Goal: Check status: Check status

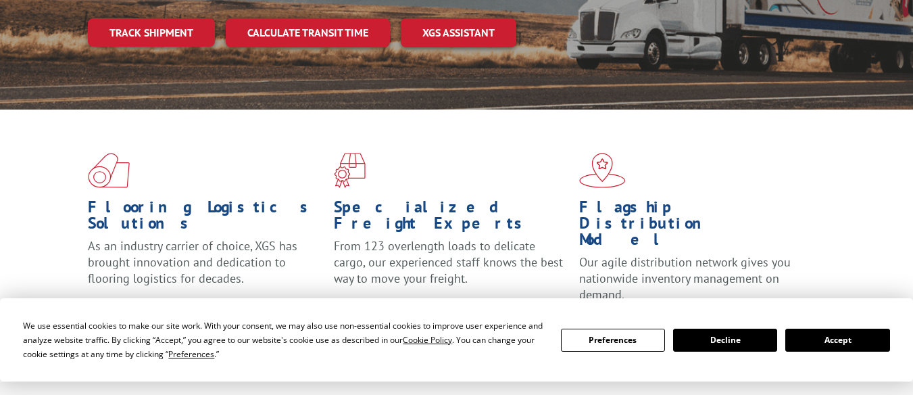
scroll to position [541, 0]
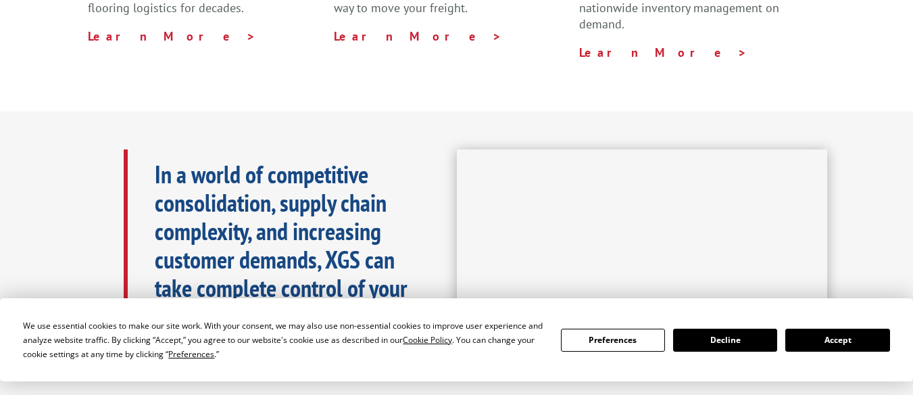
click at [817, 337] on button "Accept" at bounding box center [837, 340] width 104 height 23
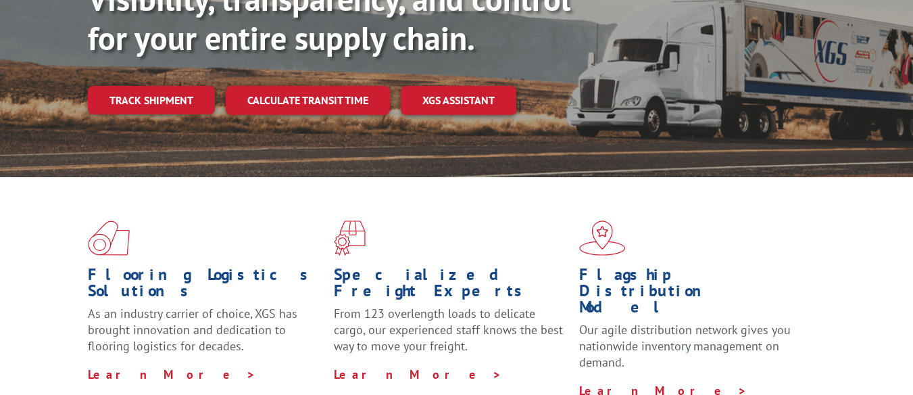
scroll to position [0, 0]
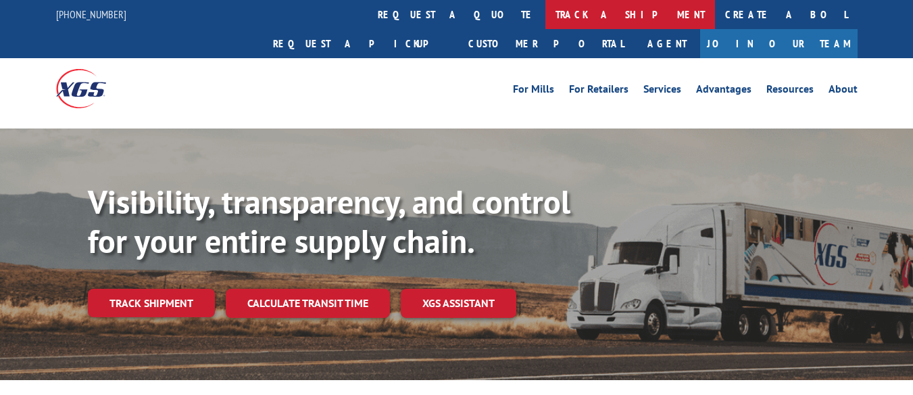
click at [546, 12] on link "track a shipment" at bounding box center [631, 14] width 170 height 29
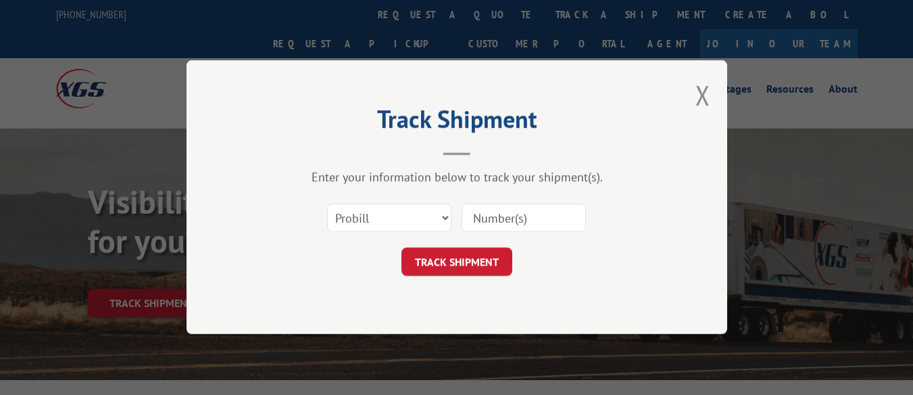
click at [518, 220] on input at bounding box center [524, 218] width 124 height 28
paste input "17230659"
type input "17230659"
click at [477, 265] on button "TRACK SHIPMENT" at bounding box center [457, 262] width 111 height 28
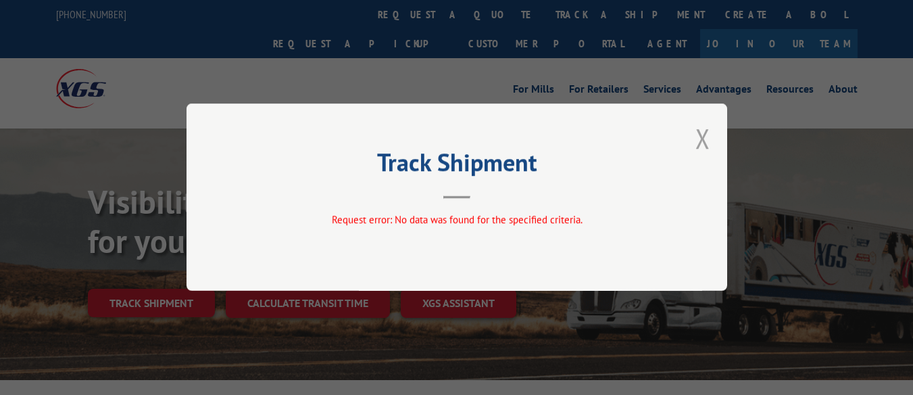
click at [701, 135] on button "Close modal" at bounding box center [703, 138] width 15 height 36
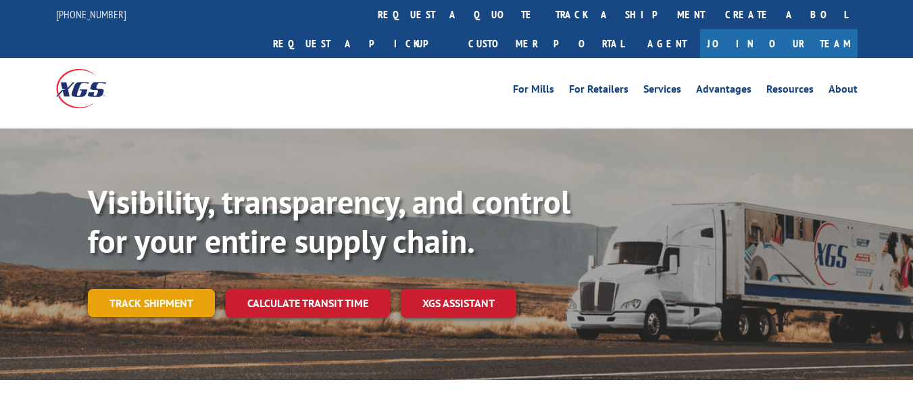
click at [197, 289] on link "Track shipment" at bounding box center [151, 303] width 127 height 28
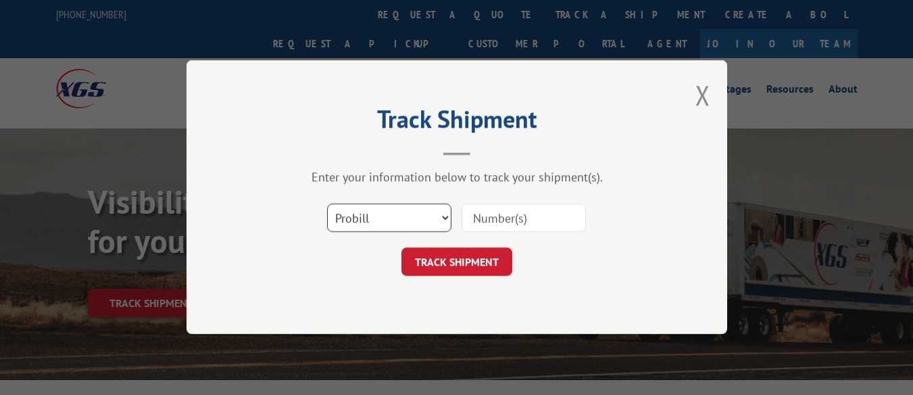
click at [420, 218] on select "Select category... Probill BOL PO" at bounding box center [389, 218] width 124 height 28
click at [483, 216] on input at bounding box center [524, 218] width 124 height 28
paste input "17230659"
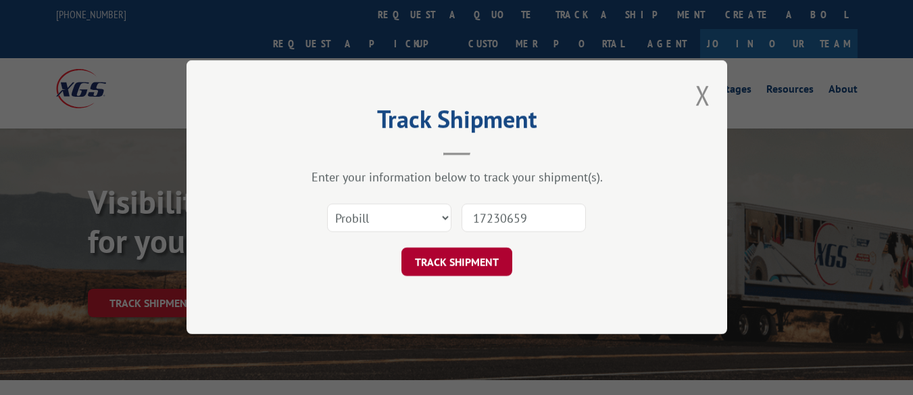
type input "17230659"
click at [485, 261] on button "TRACK SHIPMENT" at bounding box center [457, 262] width 111 height 28
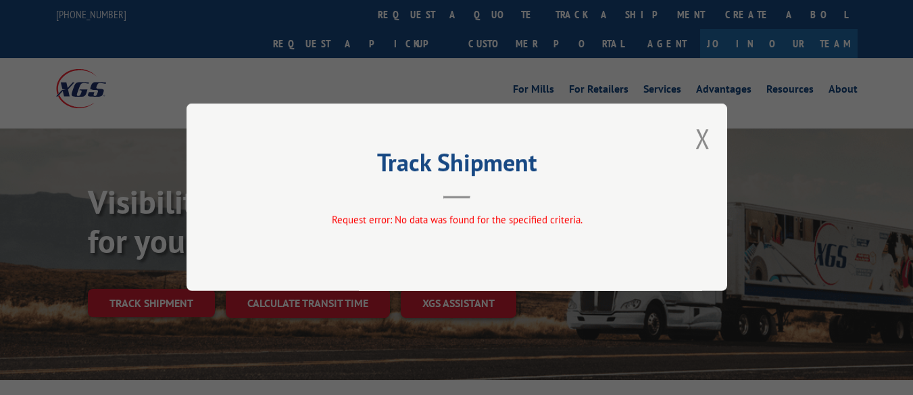
click at [701, 142] on button "Close modal" at bounding box center [703, 138] width 15 height 36
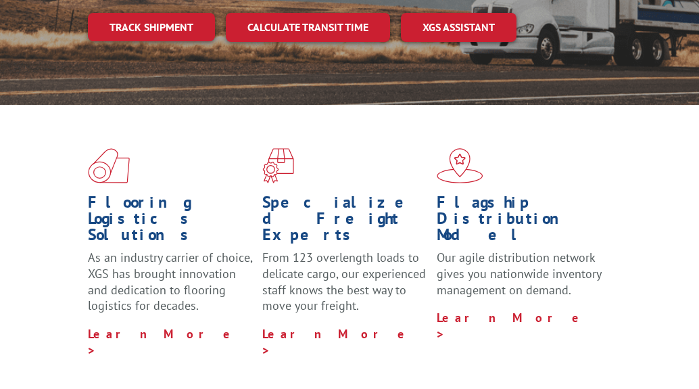
scroll to position [203, 0]
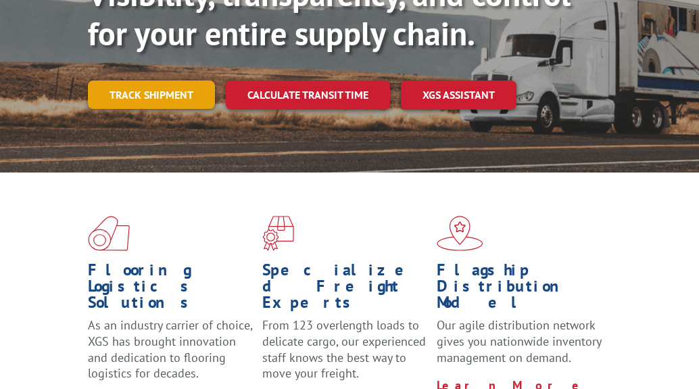
click at [142, 88] on link "Track shipment" at bounding box center [151, 94] width 127 height 28
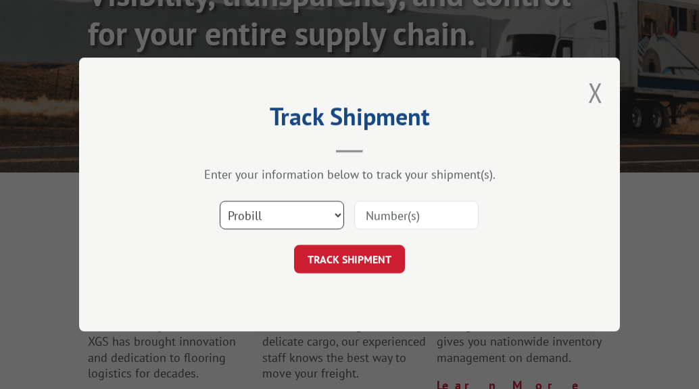
click at [277, 210] on select "Select category... Probill BOL PO" at bounding box center [282, 215] width 124 height 28
select select "bol"
click at [220, 201] on select "Select category... Probill BOL PO" at bounding box center [282, 215] width 124 height 28
click at [393, 216] on input at bounding box center [416, 215] width 124 height 28
paste input "Christopher Schmidt"
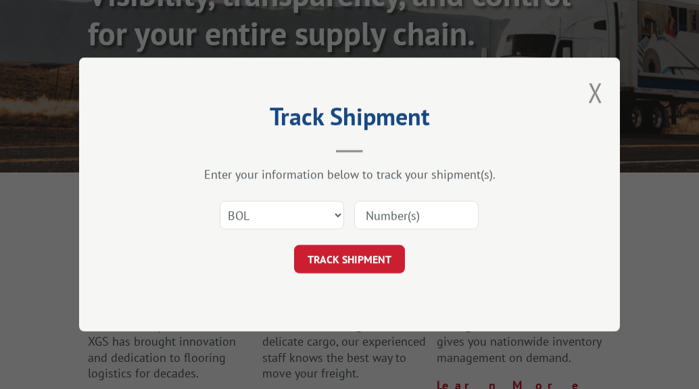
type input "Christopher Schmidt"
click at [422, 212] on input at bounding box center [416, 215] width 124 height 28
paste input "17230659"
type input "17230659"
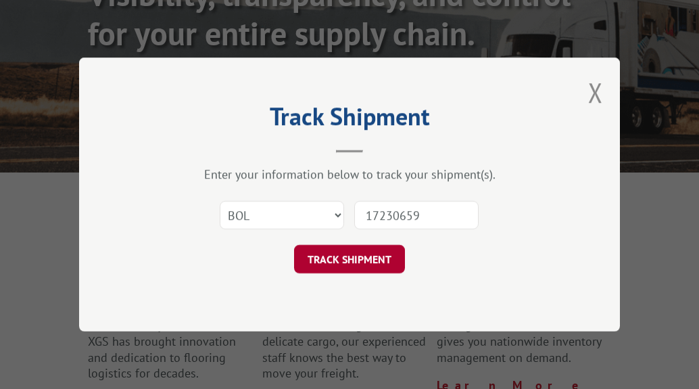
click at [346, 258] on button "TRACK SHIPMENT" at bounding box center [349, 259] width 111 height 28
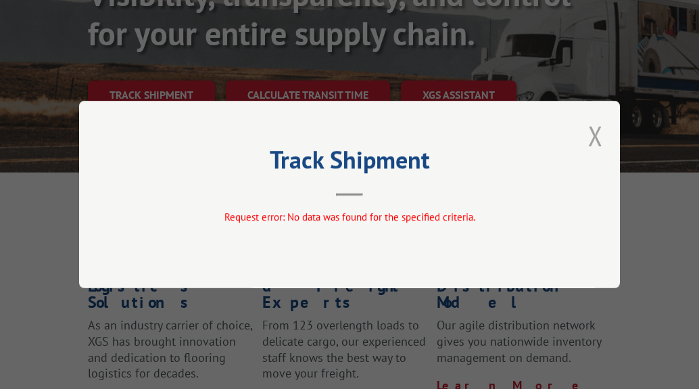
click at [598, 125] on button "Close modal" at bounding box center [595, 136] width 15 height 36
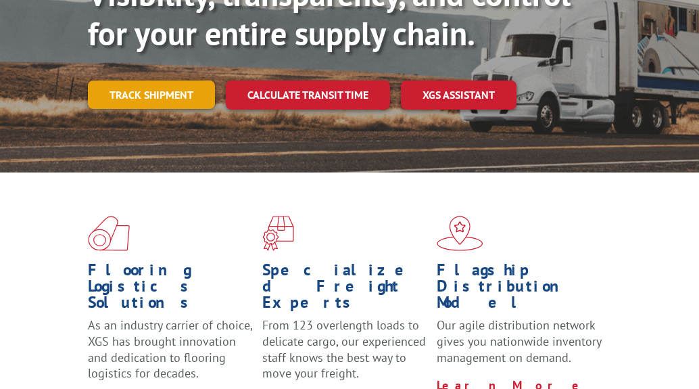
click at [187, 91] on link "Track shipment" at bounding box center [151, 94] width 127 height 28
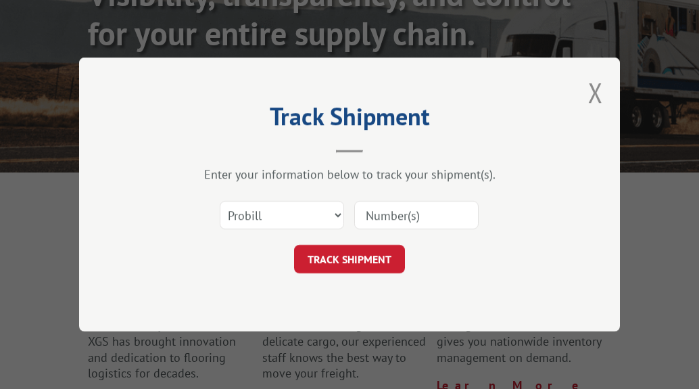
click at [400, 212] on input at bounding box center [416, 215] width 124 height 28
click at [254, 210] on select "Select category... Probill BOL PO" at bounding box center [282, 215] width 124 height 28
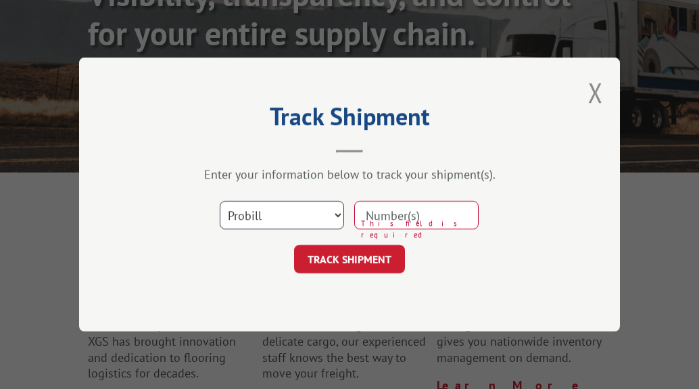
select select "po"
click at [220, 201] on select "Select category... Probill BOL PO" at bounding box center [282, 215] width 124 height 28
click at [417, 214] on input at bounding box center [416, 215] width 124 height 28
paste input "17230659"
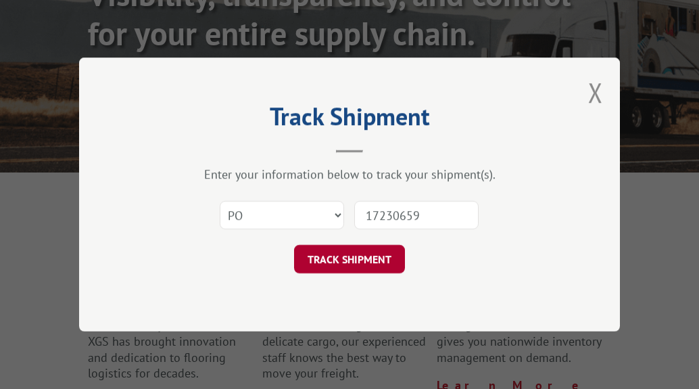
type input "17230659"
click at [362, 255] on button "TRACK SHIPMENT" at bounding box center [349, 259] width 111 height 28
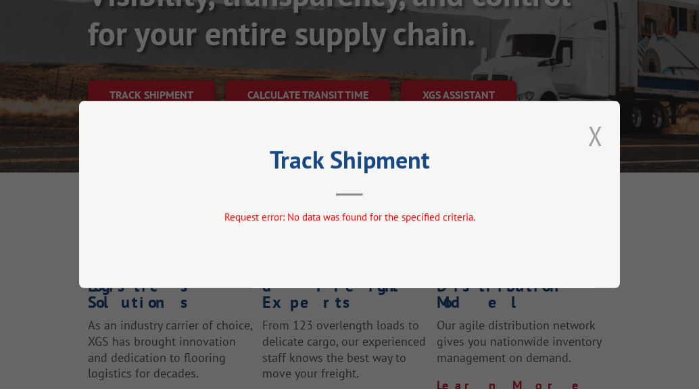
click at [601, 139] on button "Close modal" at bounding box center [595, 136] width 15 height 36
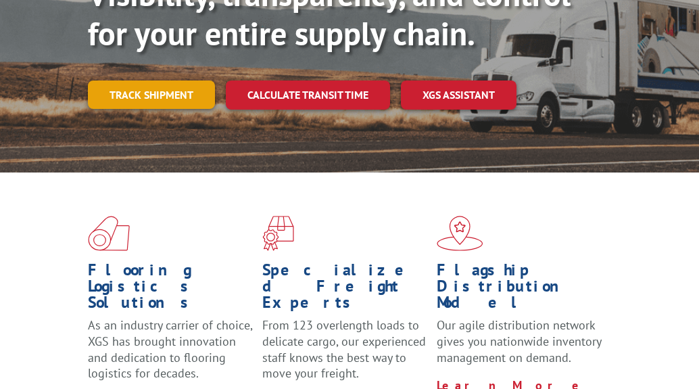
click at [174, 84] on link "Track shipment" at bounding box center [151, 94] width 127 height 28
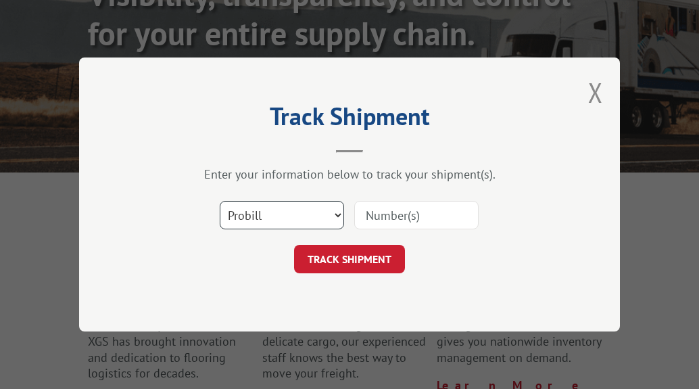
click at [291, 208] on select "Select category... Probill BOL PO" at bounding box center [282, 215] width 124 height 28
select select "po"
click at [220, 201] on select "Select category... Probill BOL PO" at bounding box center [282, 215] width 124 height 28
click at [383, 219] on input at bounding box center [416, 215] width 124 height 28
paste input "296086270"
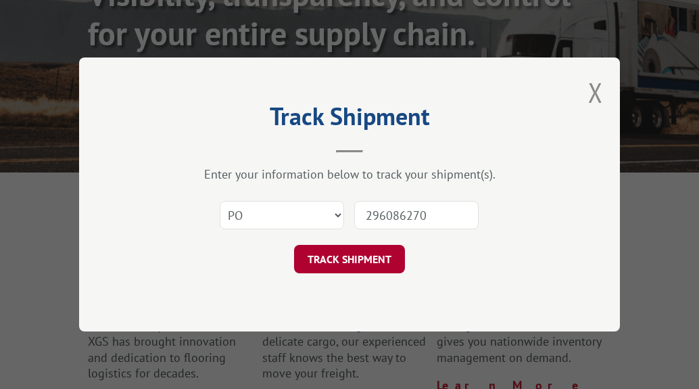
type input "296086270"
click at [362, 254] on button "TRACK SHIPMENT" at bounding box center [349, 259] width 111 height 28
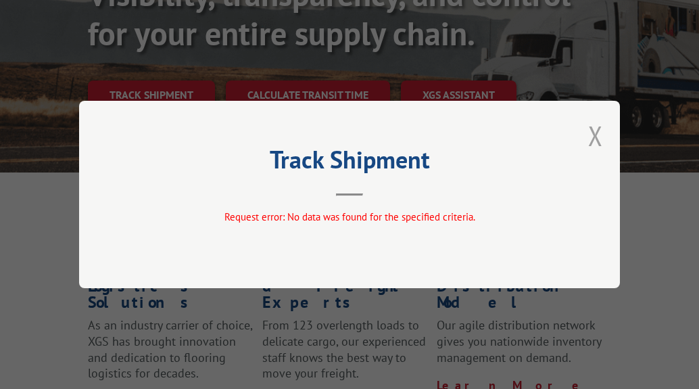
click at [594, 138] on button "Close modal" at bounding box center [595, 136] width 15 height 36
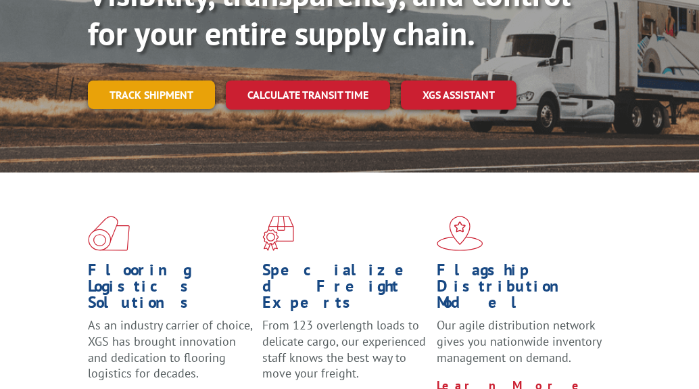
click at [187, 107] on link "Track shipment" at bounding box center [151, 94] width 127 height 28
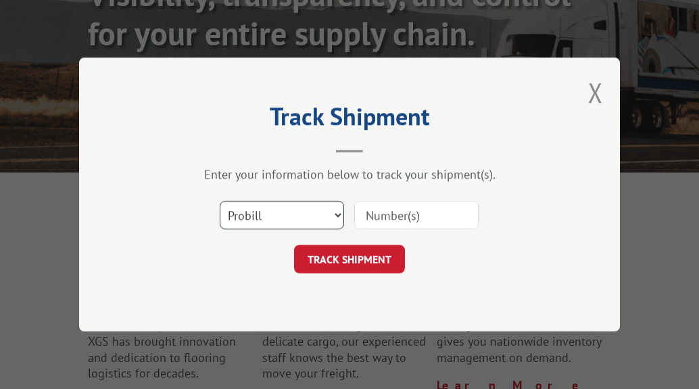
click at [261, 220] on select "Select category... Probill BOL PO" at bounding box center [282, 215] width 124 height 28
click at [389, 213] on input at bounding box center [416, 215] width 124 height 28
paste input "296086270"
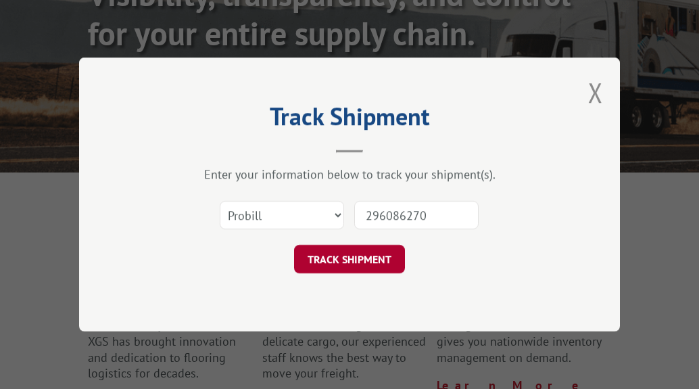
type input "296086270"
click at [387, 249] on button "TRACK SHIPMENT" at bounding box center [349, 259] width 111 height 28
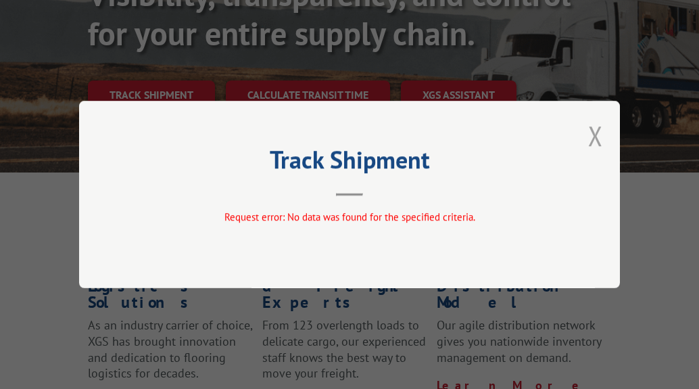
click at [596, 131] on button "Close modal" at bounding box center [595, 136] width 15 height 36
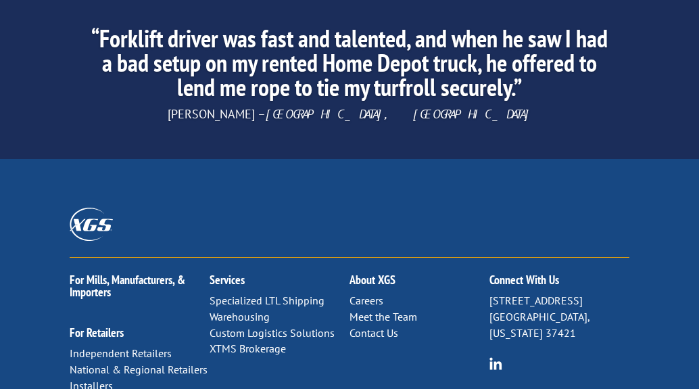
scroll to position [2502, 0]
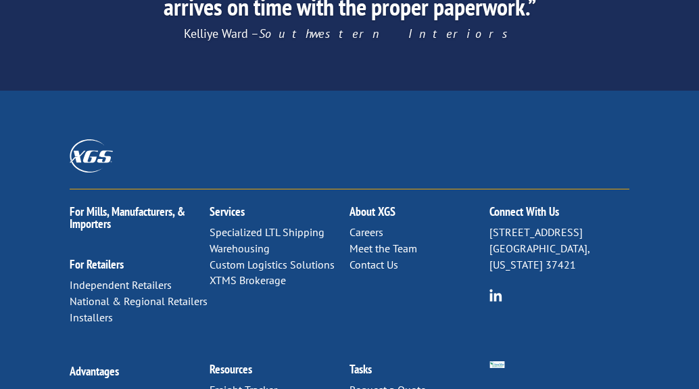
click at [376, 258] on link "Contact Us" at bounding box center [373, 265] width 49 height 14
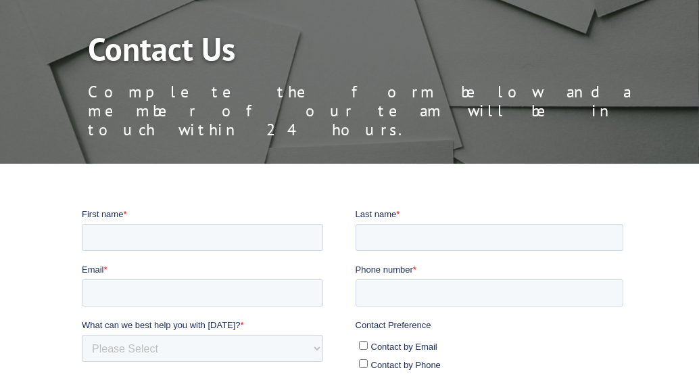
scroll to position [270, 0]
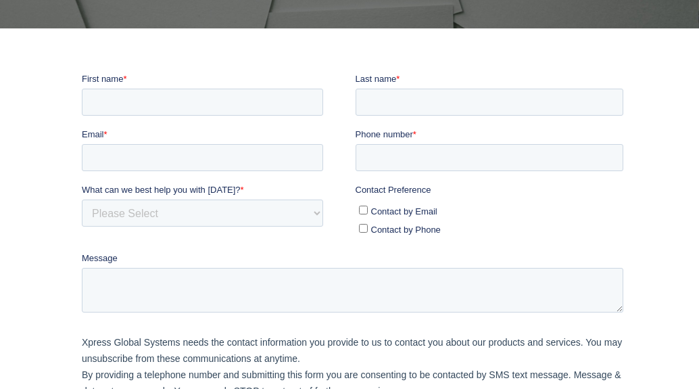
click at [361, 226] on input "Contact by Phone" at bounding box center [363, 228] width 9 height 9
checkbox input "true"
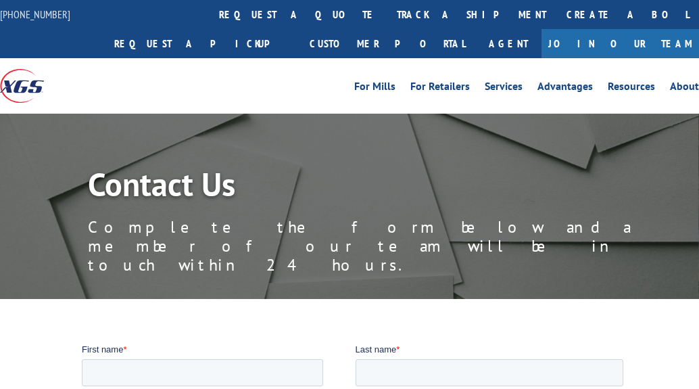
scroll to position [0, 7]
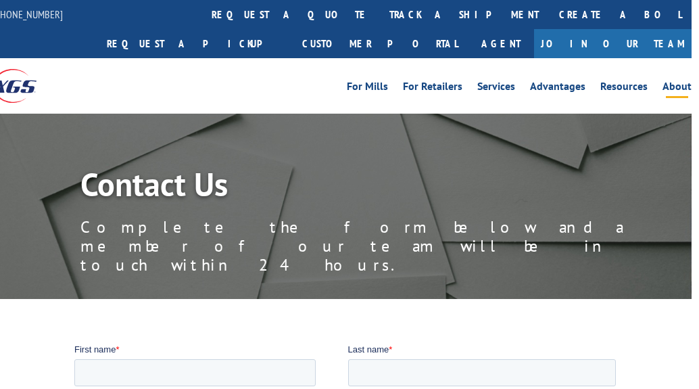
click at [675, 84] on link "About" at bounding box center [676, 88] width 29 height 15
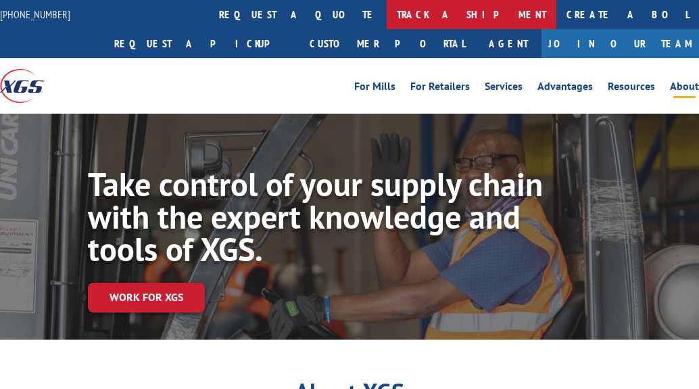
click at [387, 19] on link "track a shipment" at bounding box center [472, 14] width 170 height 29
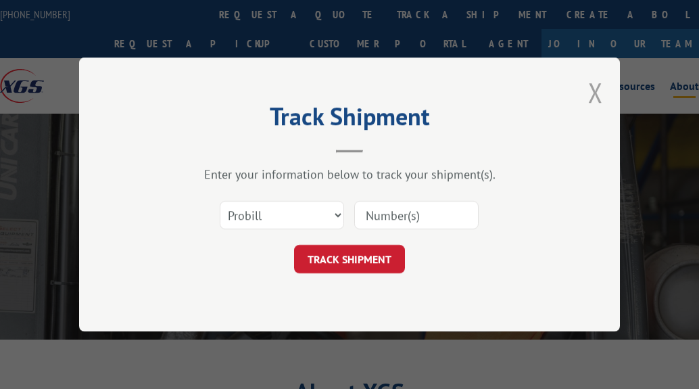
click at [595, 91] on button "Close modal" at bounding box center [595, 92] width 15 height 36
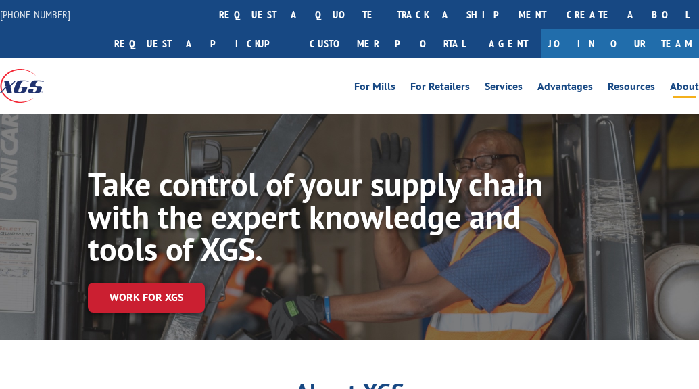
click at [686, 87] on link "About" at bounding box center [684, 88] width 29 height 15
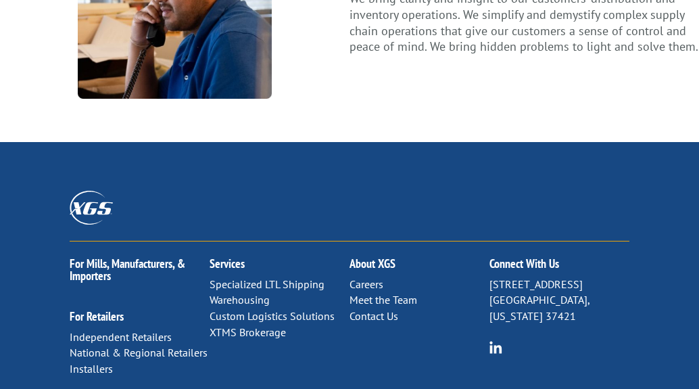
scroll to position [1758, 0]
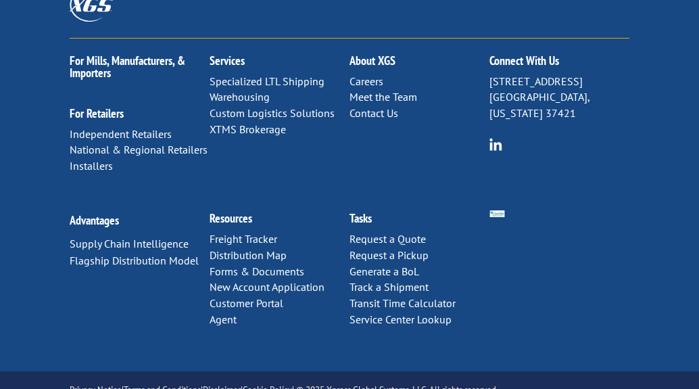
click at [372, 106] on link "Contact Us" at bounding box center [373, 113] width 49 height 14
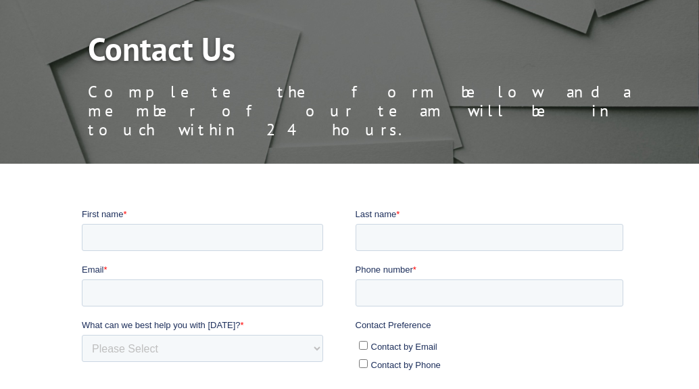
scroll to position [203, 0]
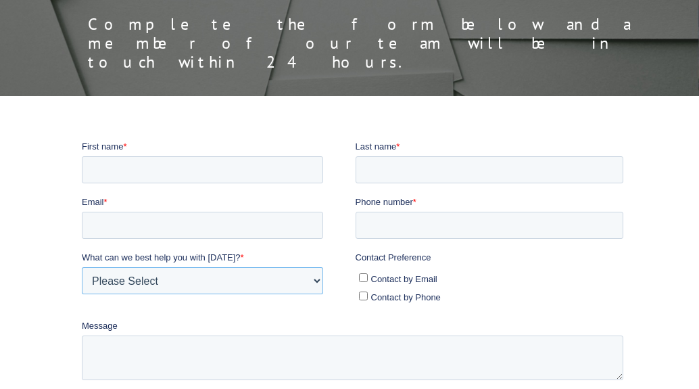
click at [157, 276] on select "Please Select Quoting, Opening New Account, or New Business Opportunity Shipmen…" at bounding box center [202, 280] width 241 height 27
select select "Customer Service"
click at [82, 267] on select "Please Select Quoting, Opening New Account, or New Business Opportunity Shipmen…" at bounding box center [202, 280] width 241 height 27
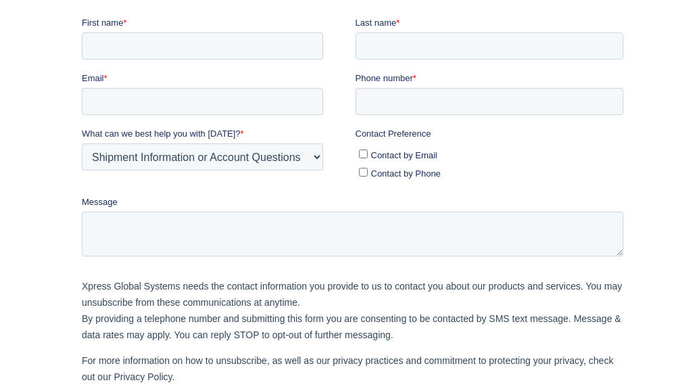
scroll to position [259, 0]
